Goal: Information Seeking & Learning: Learn about a topic

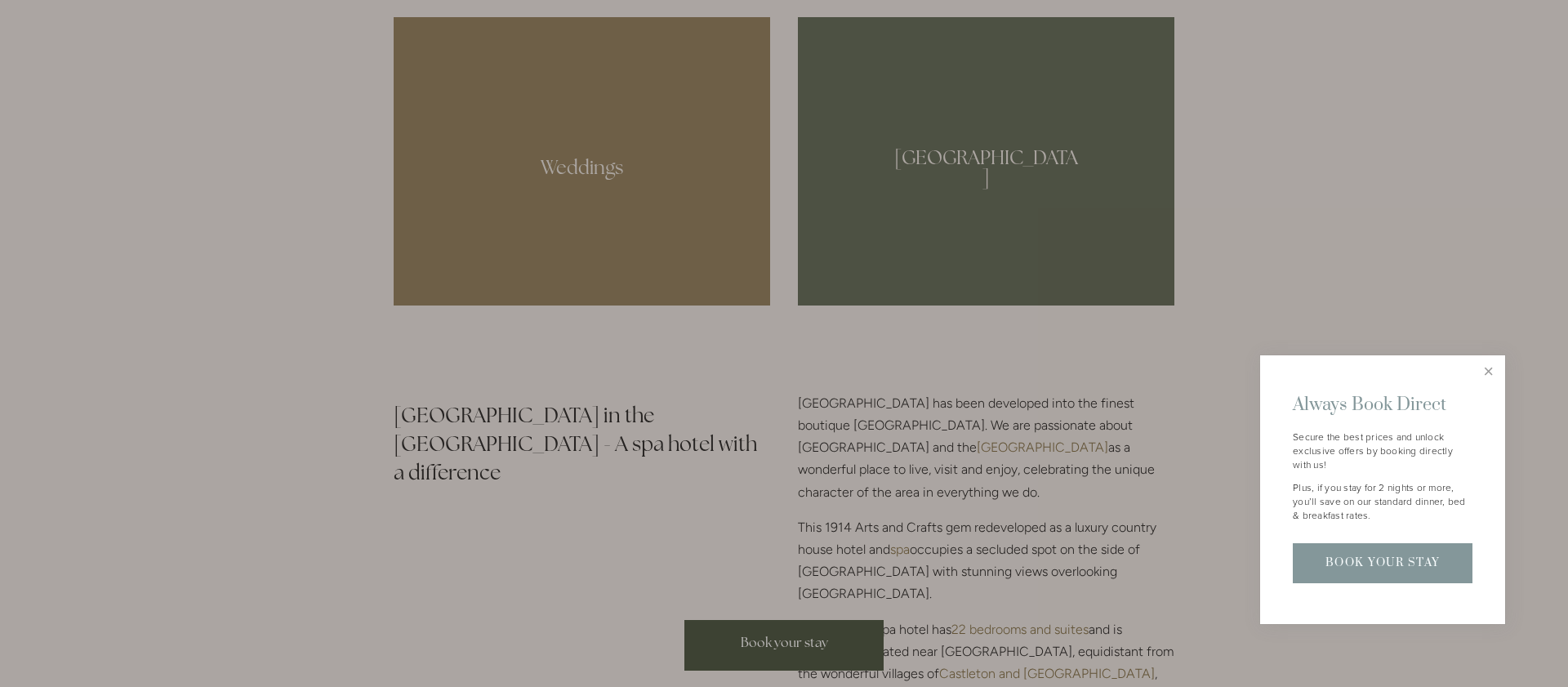
scroll to position [1598, 0]
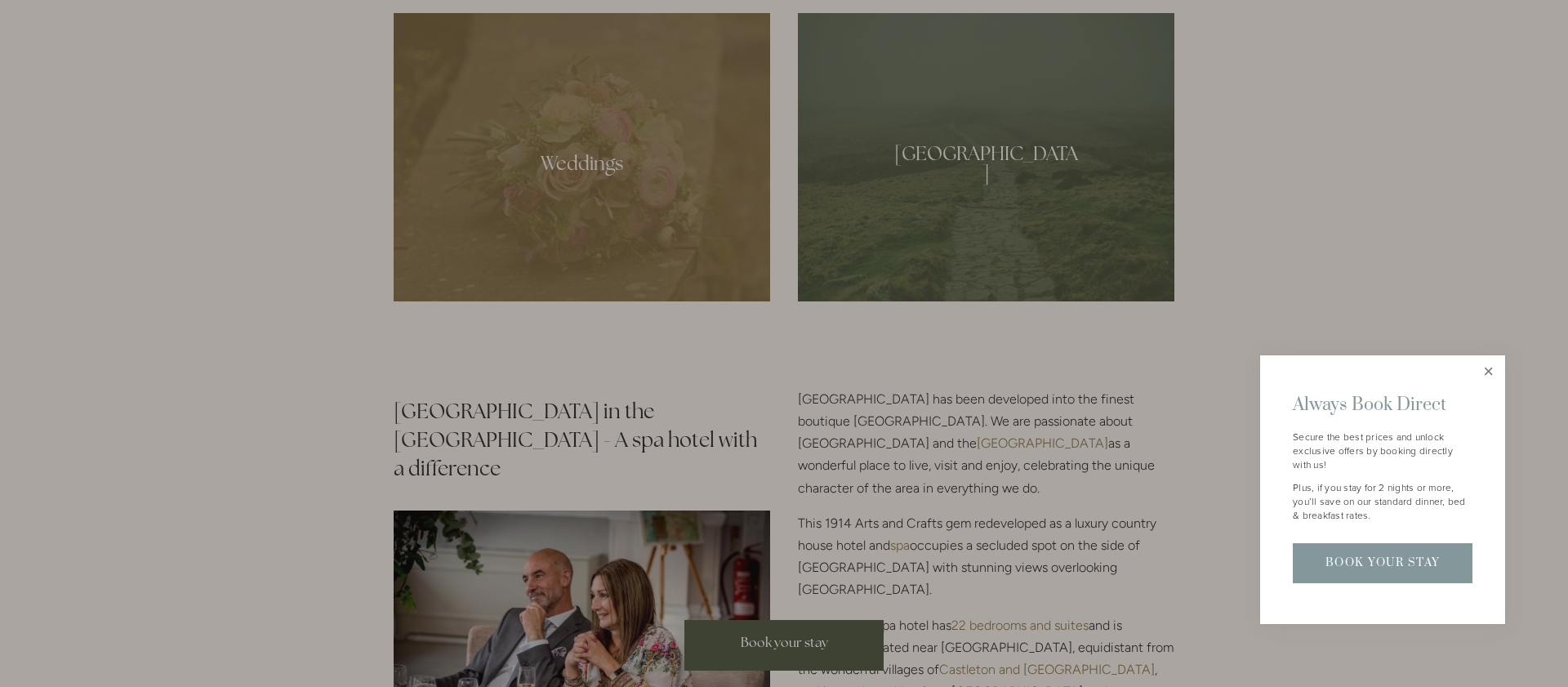
click at [1486, 372] on link "Close" at bounding box center [1488, 372] width 28 height 28
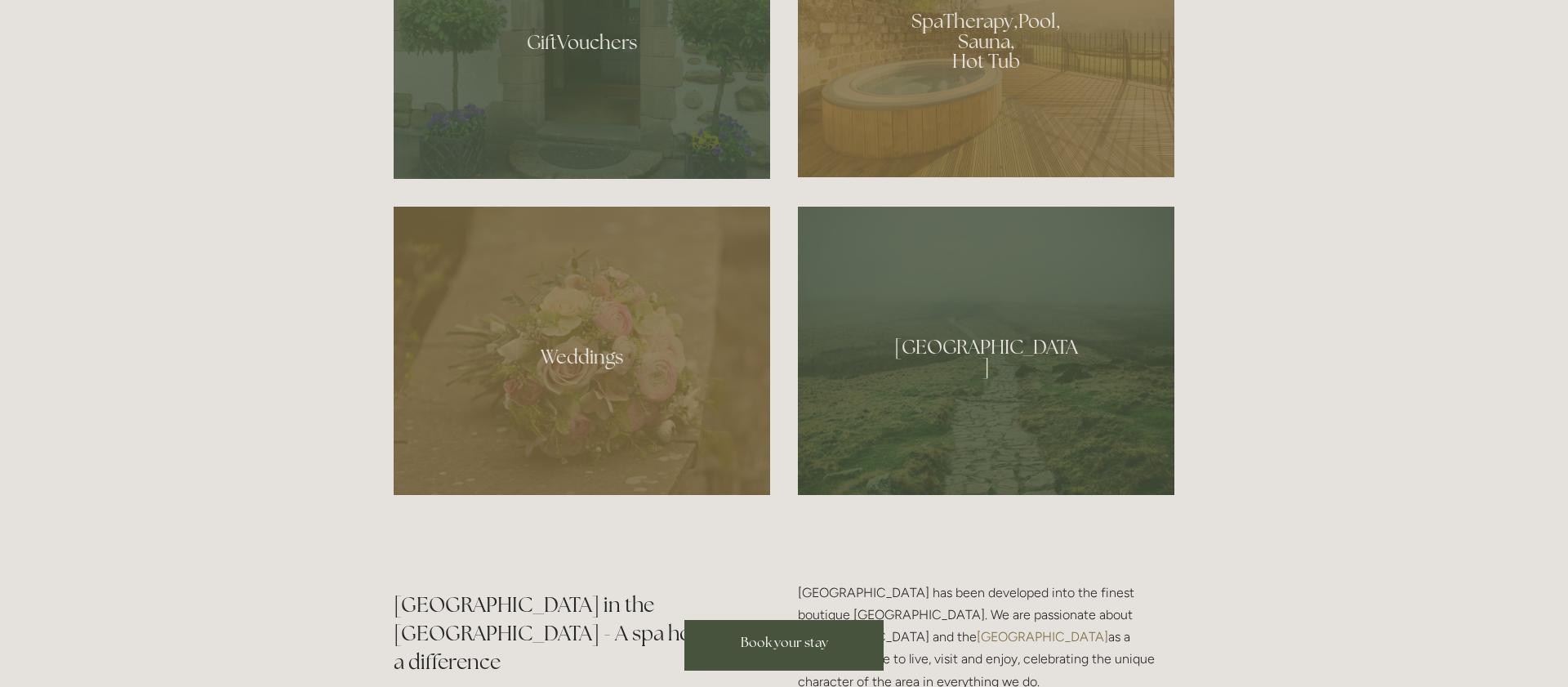
scroll to position [0, 0]
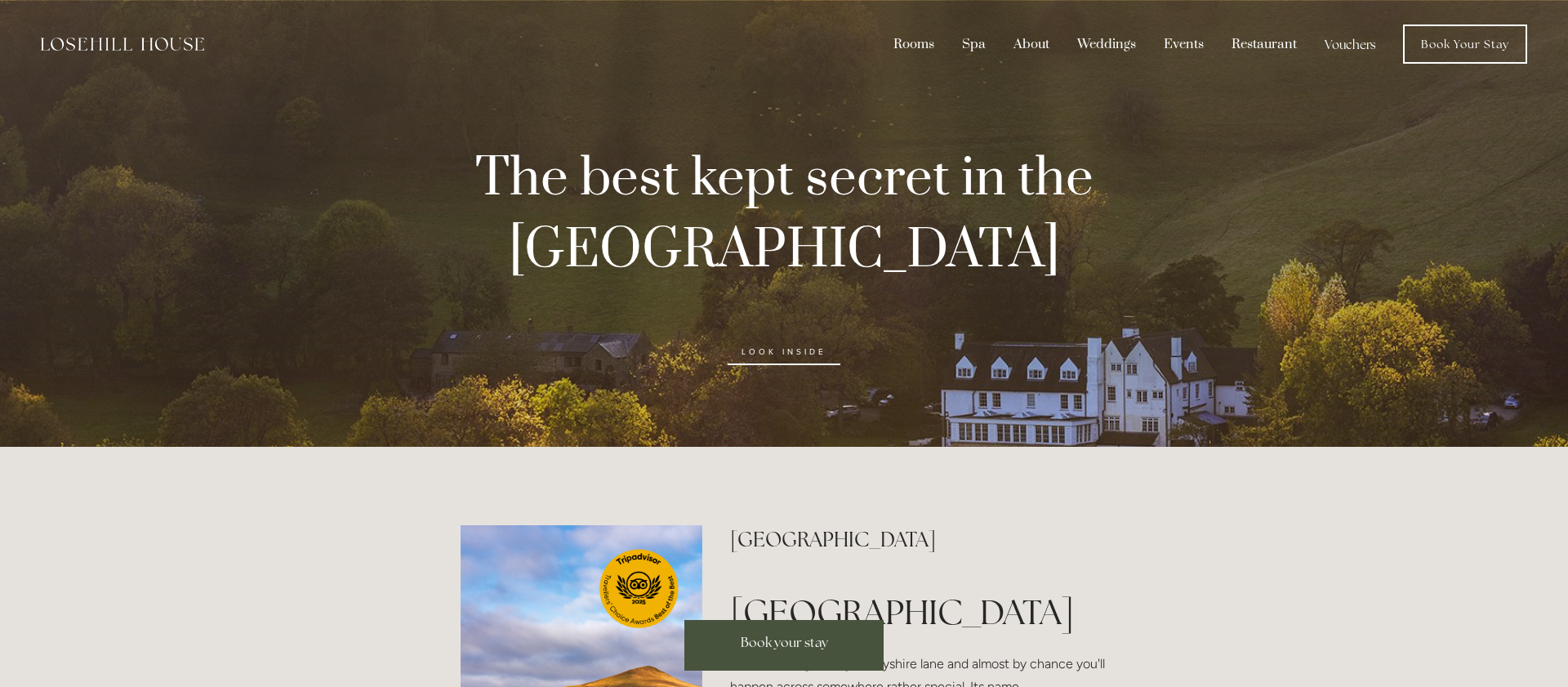
click at [777, 355] on link "look inside" at bounding box center [784, 352] width 113 height 26
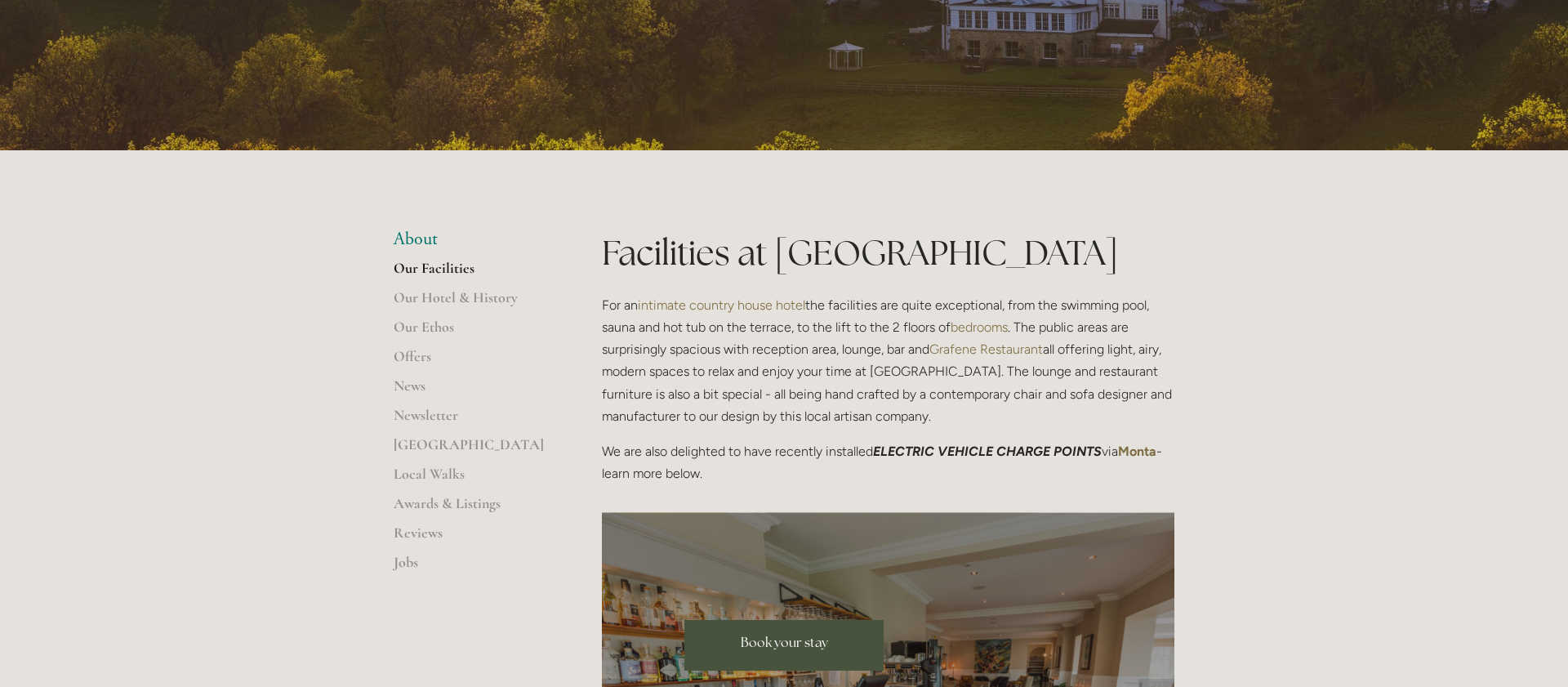
scroll to position [198, 0]
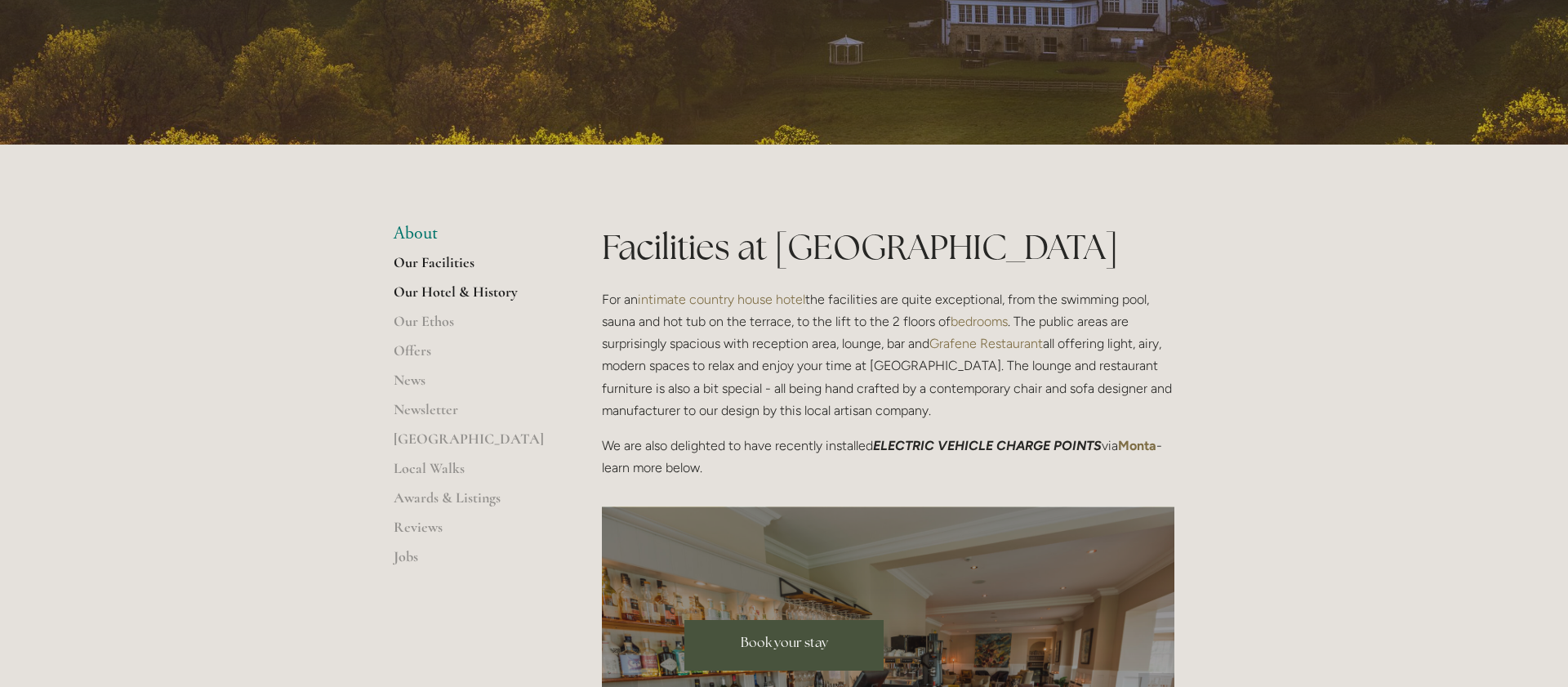
click at [450, 292] on link "Our Hotel & History" at bounding box center [471, 297] width 156 height 29
